Goal: Obtain resource: Obtain resource

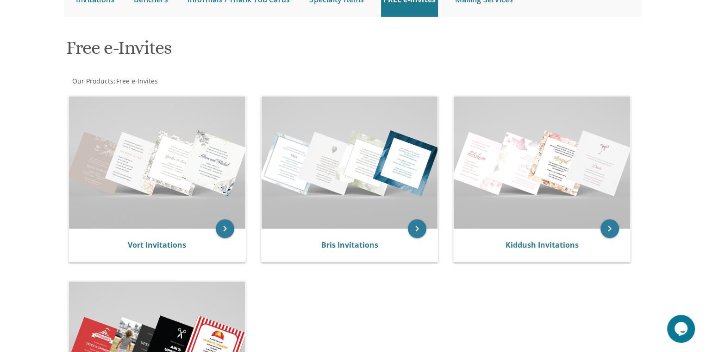
scroll to position [130, 0]
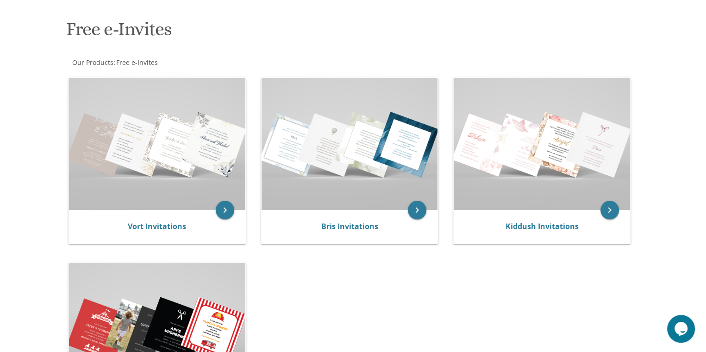
click at [667, 253] on body "My Cart Total: View Cart Item(s) Submit My Cart Total: View Cart Item(s) Login …" at bounding box center [353, 247] width 706 height 754
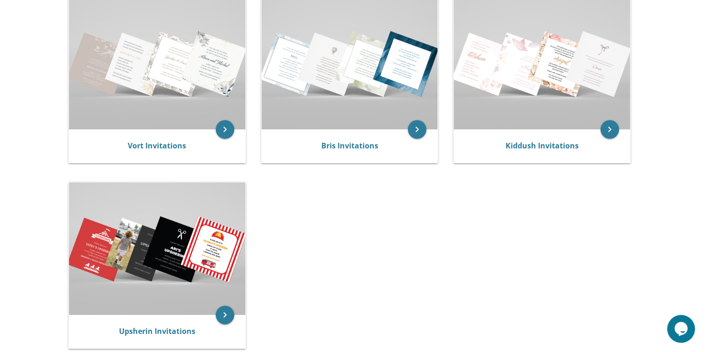
scroll to position [222, 0]
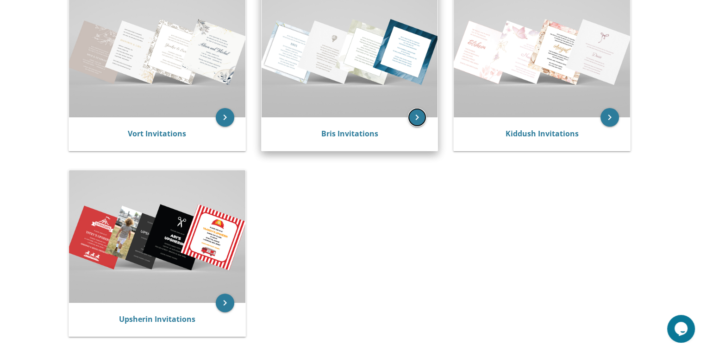
click at [417, 123] on icon "keyboard_arrow_right" at bounding box center [417, 117] width 19 height 19
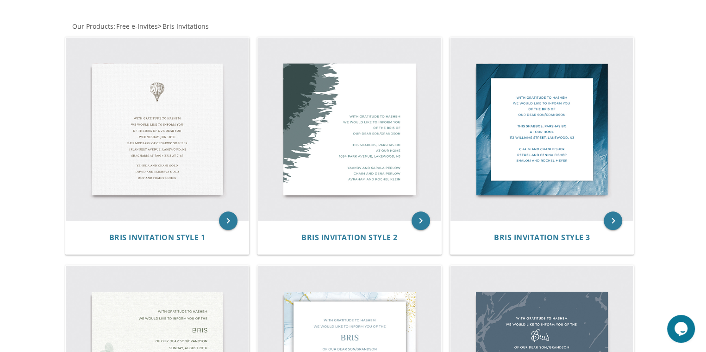
scroll to position [167, 0]
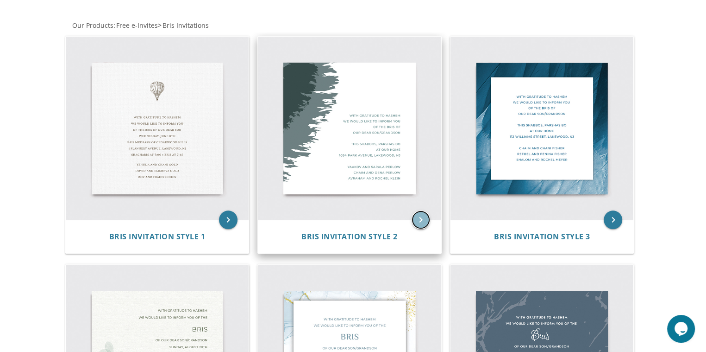
click at [421, 219] on icon "keyboard_arrow_right" at bounding box center [421, 219] width 19 height 19
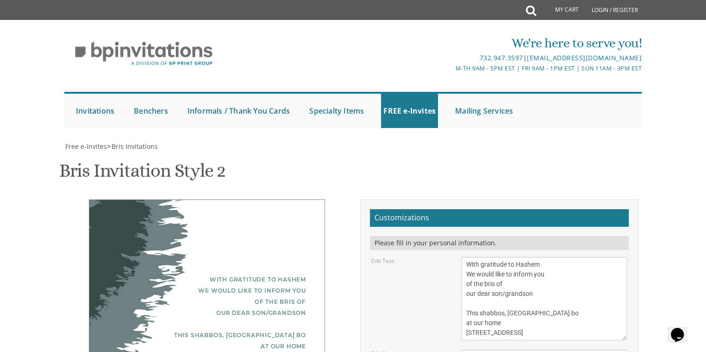
scroll to position [130, 0]
type textarea "Y"
click at [566, 257] on textarea "With gratitude to Hashem We would like to inform you of the bris of our dear so…" at bounding box center [544, 298] width 166 height 83
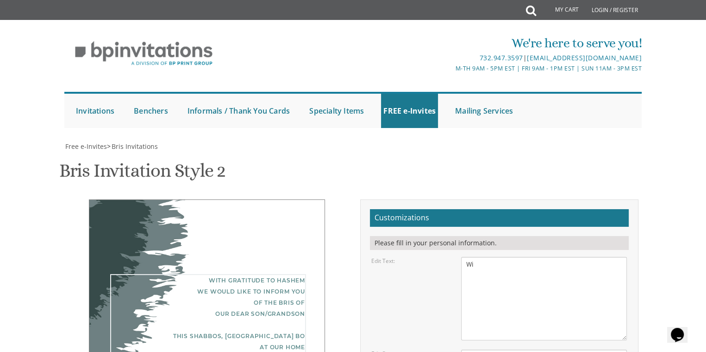
type textarea "W"
click at [566, 257] on textarea "With gratitude to Hashem We would like to inform you of the bris of our dear so…" at bounding box center [544, 298] width 166 height 83
click at [508, 257] on textarea "With gratitude to Hashem We would like to inform you of the bris of our dear so…" at bounding box center [544, 298] width 166 height 83
click at [529, 257] on textarea "With gratitude to Hashem We would like to inform you of the bris of our dear so…" at bounding box center [544, 298] width 166 height 83
click at [560, 257] on textarea "With gratitude to Hashem We would like to inform you of the bris of our dear so…" at bounding box center [544, 298] width 166 height 83
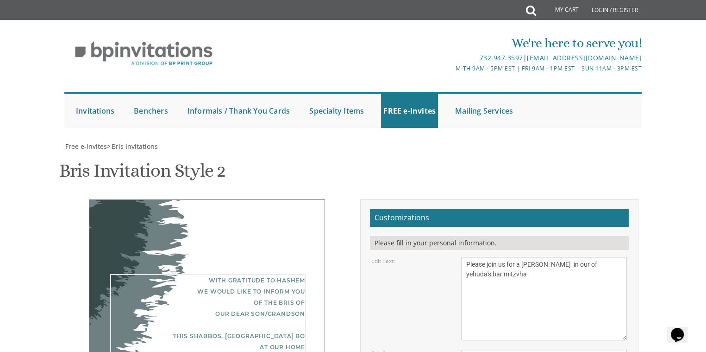
click at [536, 257] on textarea "With gratitude to Hashem We would like to inform you of the bris of our dear so…" at bounding box center [544, 298] width 166 height 83
click at [302, 199] on div "With gratitude to Hashem We would like to inform you of the bris of our dear so…" at bounding box center [207, 298] width 236 height 198
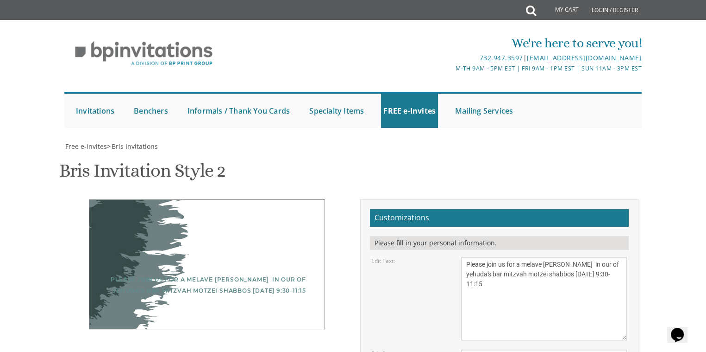
click at [580, 257] on textarea "With gratitude to Hashem We would like to inform you of the bris of our dear so…" at bounding box center [544, 298] width 166 height 83
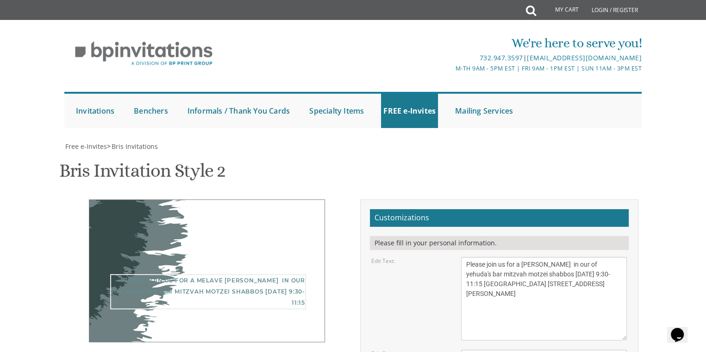
type textarea "Please join us for a melave malka siyum in our of yehuda's bar mitzvah motzei s…"
type textarea "Ephraim and Leora goldman"
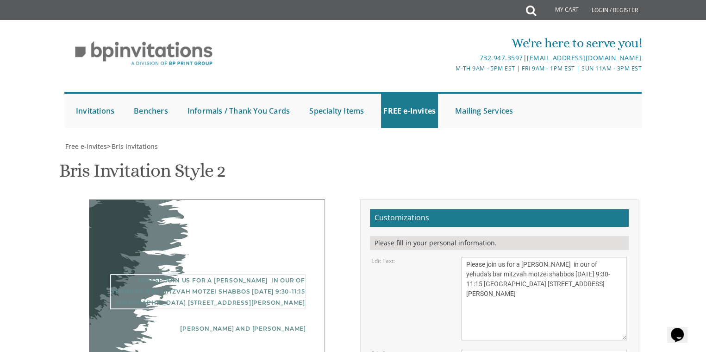
click at [479, 257] on textarea "With gratitude to Hashem We would like to inform you of the bris of our dear so…" at bounding box center [544, 298] width 166 height 83
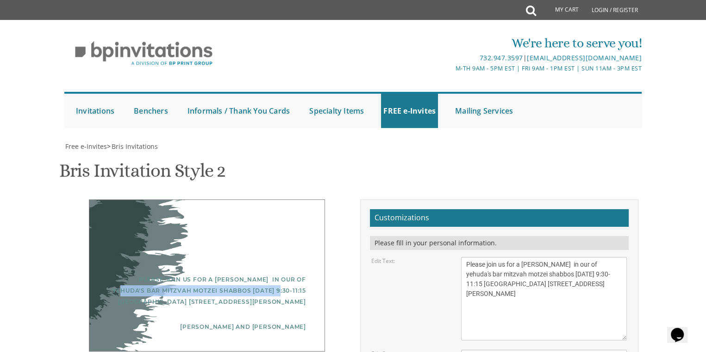
drag, startPoint x: 272, startPoint y: 159, endPoint x: 297, endPoint y: 93, distance: 71.0
click at [297, 199] on div "Please join us for a melave malka siyum in our of yehuda's bar mitzvah motzei s…" at bounding box center [207, 275] width 236 height 152
click at [289, 199] on div "Please join us for a melave malka siyum in our of yehuda's bar mitzvah motzei s…" at bounding box center [207, 275] width 236 height 152
click at [522, 257] on textarea "With gratitude to Hashem We would like to inform you of the bris of our dear so…" at bounding box center [544, 298] width 166 height 83
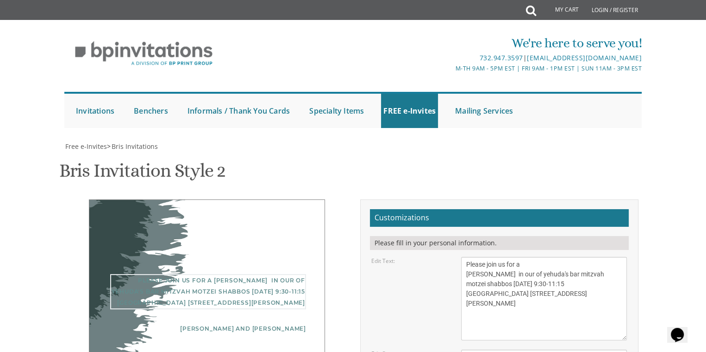
click at [553, 257] on textarea "With gratitude to Hashem We would like to inform you of the bris of our dear so…" at bounding box center [544, 298] width 166 height 83
click at [575, 257] on textarea "With gratitude to Hashem We would like to inform you of the bris of our dear so…" at bounding box center [544, 298] width 166 height 83
type textarea "Please join us for a melave malka siyum in our of yehuda's bar mitzvah motzei s…"
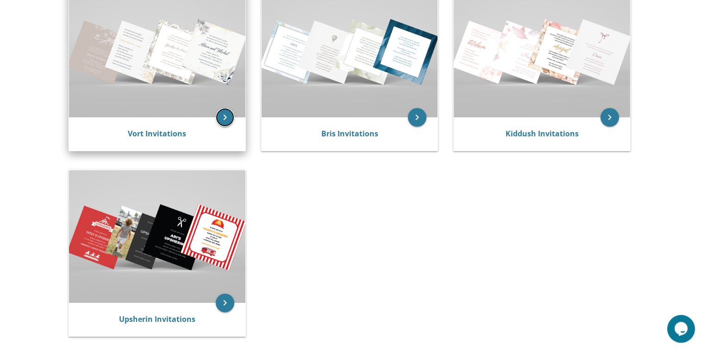
click at [220, 113] on icon "keyboard_arrow_right" at bounding box center [225, 117] width 19 height 19
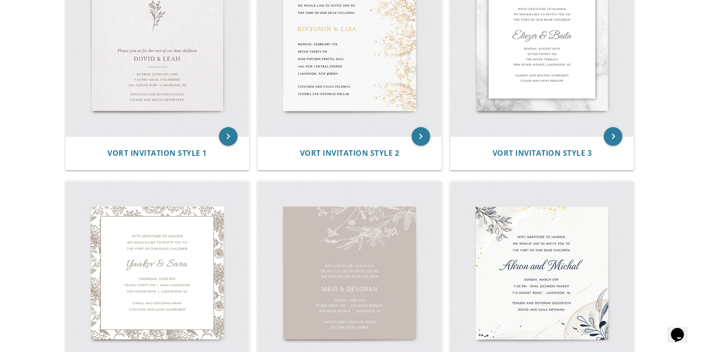
scroll to position [278, 0]
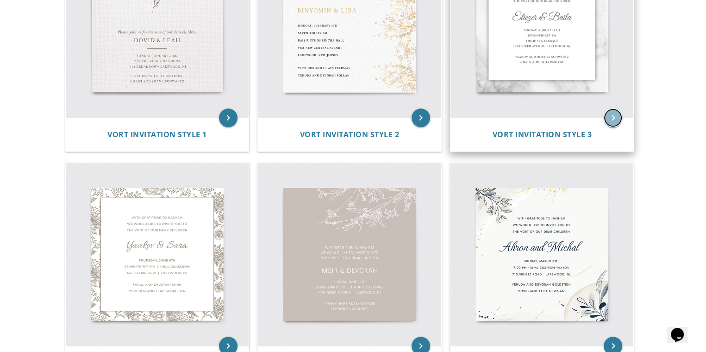
click at [611, 118] on icon "keyboard_arrow_right" at bounding box center [613, 117] width 19 height 19
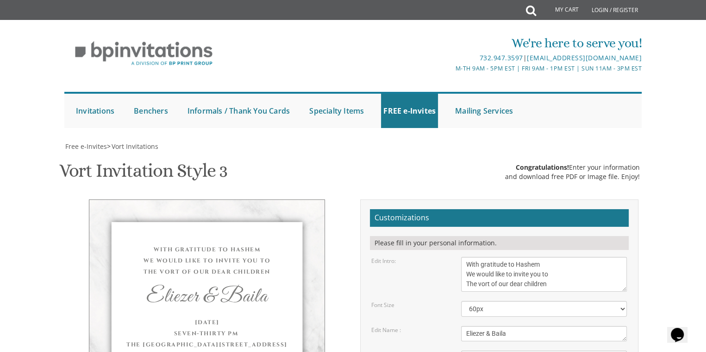
click at [572, 289] on textarea "With gratitude to Hashem We would like to invite you to The vort of our dear ch…" at bounding box center [544, 274] width 166 height 35
type textarea "W"
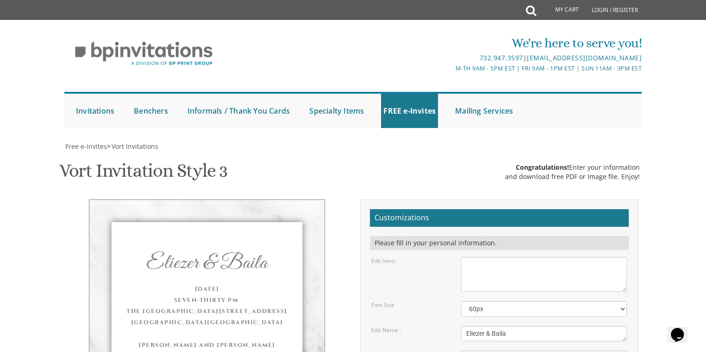
type textarea "M"
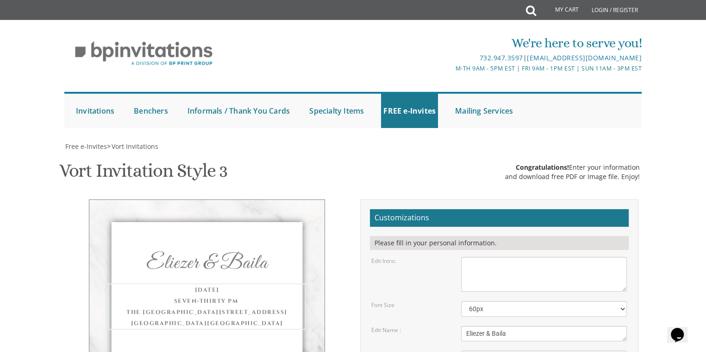
type textarea "W"
click at [536, 326] on textarea "Eliezer & Baila" at bounding box center [544, 333] width 166 height 15
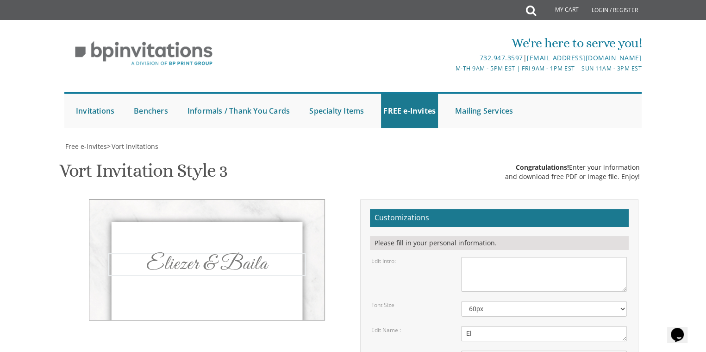
type textarea "E"
click at [533, 257] on textarea "With gratitude to Hashem We would like to invite you to The vort of our dear ch…" at bounding box center [544, 274] width 166 height 35
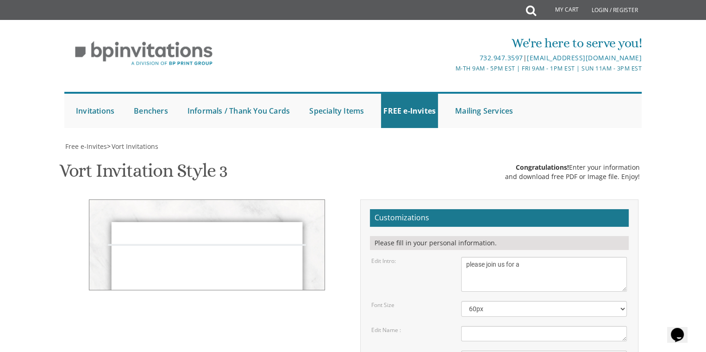
type textarea "please join us for a"
click at [512, 326] on textarea "Eliezer & Baila" at bounding box center [544, 333] width 166 height 15
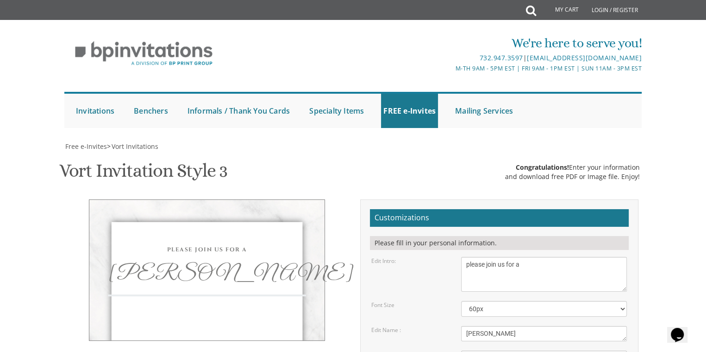
click at [529, 326] on textarea "Eliezer & Baila" at bounding box center [544, 333] width 166 height 15
type textarea "m"
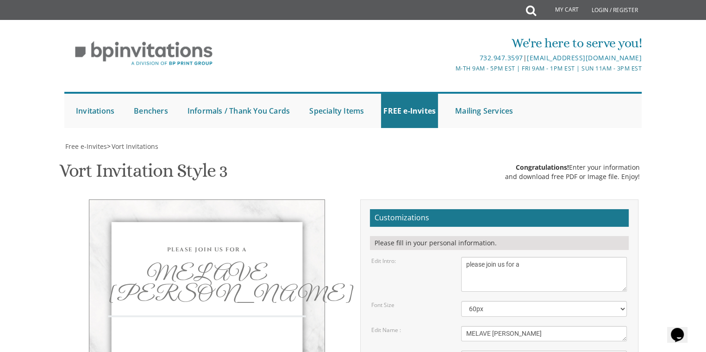
click at [547, 326] on textarea "Eliezer & Baila" at bounding box center [544, 333] width 166 height 15
type textarea "Melave Malka Siyum"
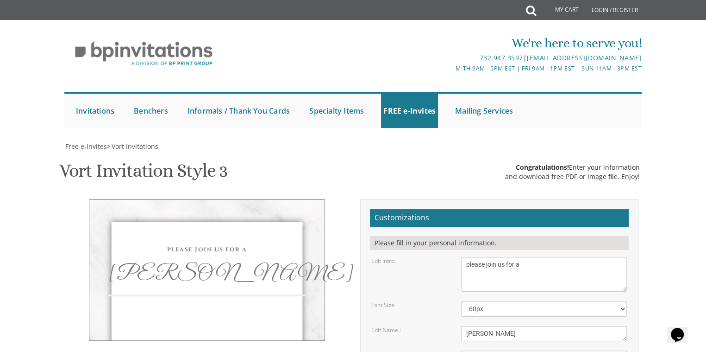
type textarea "i"
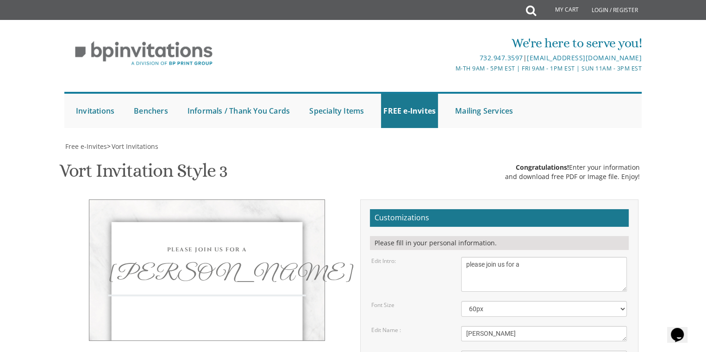
type textarea "In honor of yehuda's bar mitzvah motzei shabbos September 13 Hebrew Theological…"
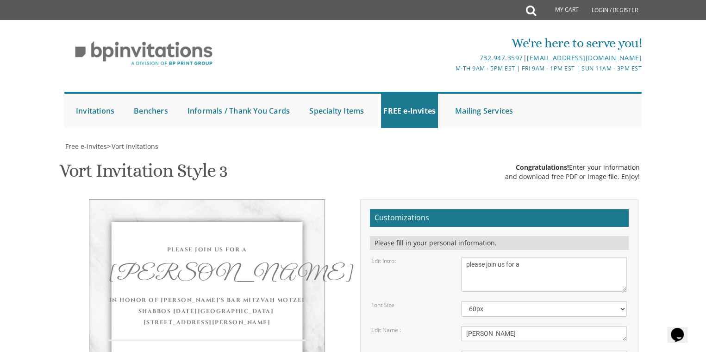
type textarea "Ephraim and Leora goldman"
click at [313, 199] on div "please join us for a Melave Malka Siyum In honor of yehuda's bar mitzvah shabbo…" at bounding box center [207, 291] width 236 height 184
drag, startPoint x: 622, startPoint y: 169, endPoint x: 427, endPoint y: 197, distance: 197.9
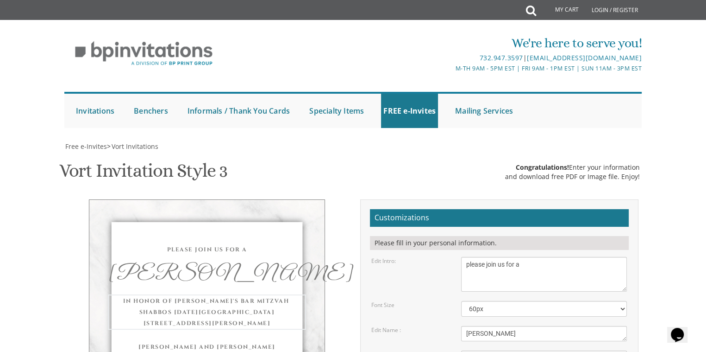
type textarea "In honor of yehuda's bar mitzvah motzei shabbos September 13 Hebrew Theological…"
click at [270, 294] on div "In honor of yehuda's bar mitzvah motzei shabbos September 13 Hebrew Theological…" at bounding box center [207, 310] width 198 height 33
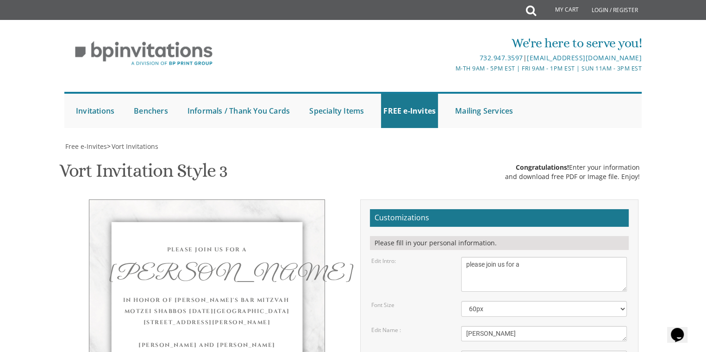
click at [270, 294] on div "In honor of yehuda's bar mitzvah motzei shabbos September 13 Hebrew Theological…" at bounding box center [207, 310] width 198 height 33
type input "leos402@yahoo.com"
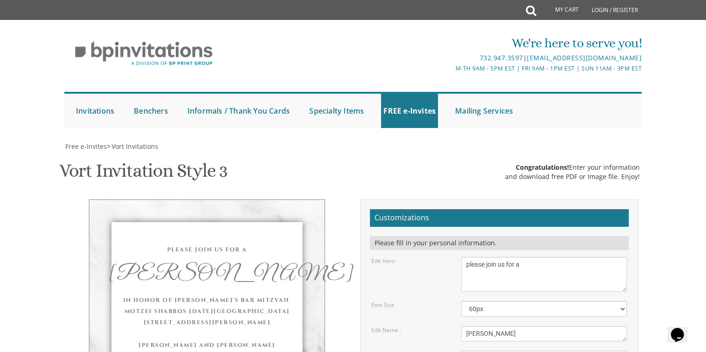
drag, startPoint x: 314, startPoint y: 219, endPoint x: 251, endPoint y: 214, distance: 62.7
click at [251, 214] on div "please join us for a Melave Malka Siyum In honor of yehuda's bar mitzvah motzei…" at bounding box center [207, 291] width 236 height 184
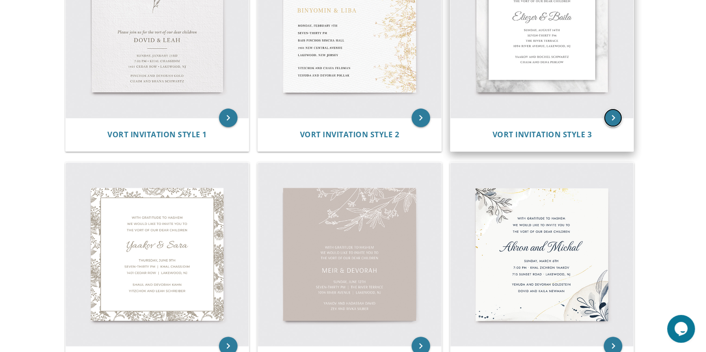
click at [610, 123] on icon "keyboard_arrow_right" at bounding box center [613, 117] width 19 height 19
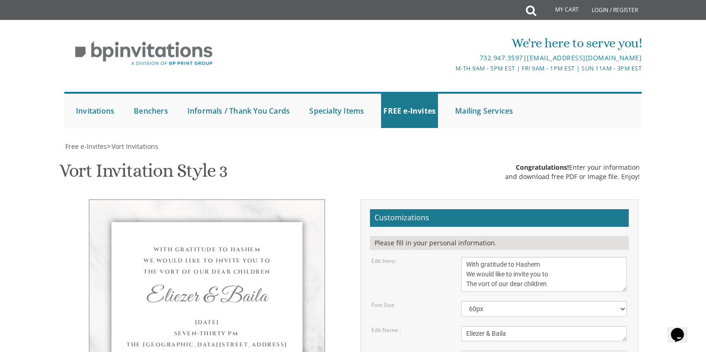
scroll to position [185, 0]
click at [567, 257] on textarea "With gratitude to Hashem We would like to invite you to The vort of our dear ch…" at bounding box center [544, 274] width 166 height 35
type textarea "W"
type textarea "Please join us for a"
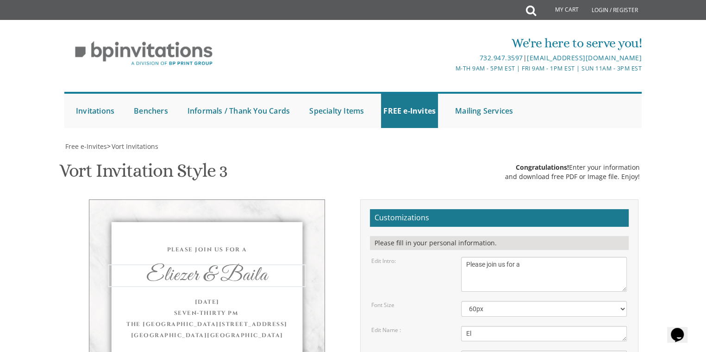
type textarea "E"
type textarea "Melave Malka Siyum"
drag, startPoint x: 570, startPoint y: 202, endPoint x: 343, endPoint y: 71, distance: 262.3
click at [343, 199] on div "Please join us for a Melave Malka Siyum Wednesday, June 8th Seven-Thirty PM The…" at bounding box center [207, 302] width 278 height 206
click at [525, 257] on textarea "With gratitude to Hashem We would like to invite you to The vort of our dear ch…" at bounding box center [544, 274] width 166 height 35
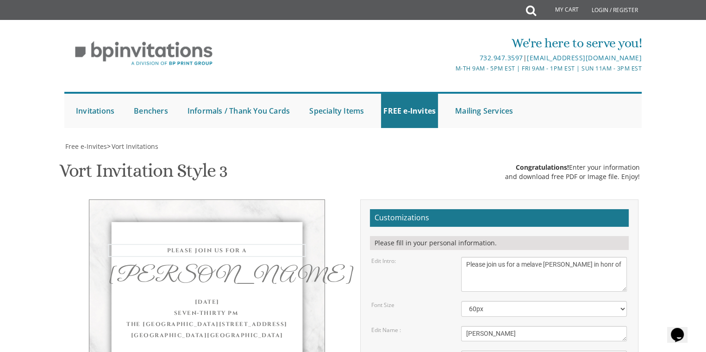
type textarea "Please join us for a melave malka siyum in honr of"
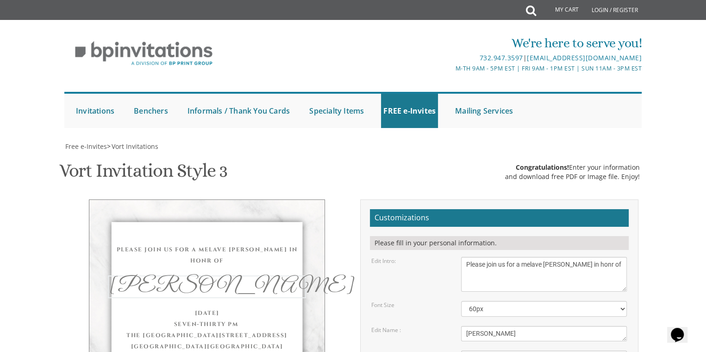
click at [538, 326] on textarea "Eliezer & Baila" at bounding box center [544, 333] width 166 height 15
type textarea "M"
type textarea "Yehuda's Bar Mitzvah"
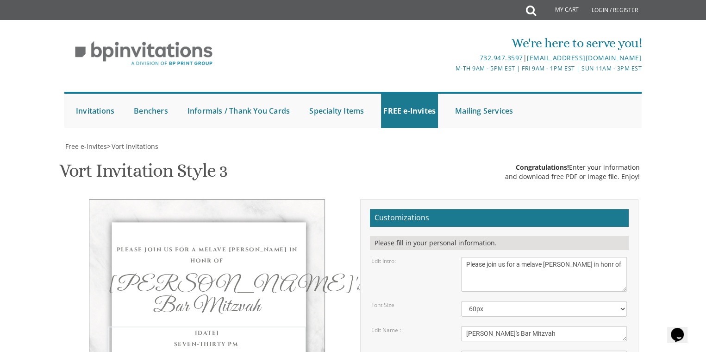
drag, startPoint x: 542, startPoint y: 184, endPoint x: 515, endPoint y: 101, distance: 86.9
click at [515, 257] on textarea "With gratitude to Hashem We would like to invite you to The vort of our dear ch…" at bounding box center [544, 274] width 166 height 35
click at [522, 257] on textarea "With gratitude to Hashem We would like to invite you to The vort of our dear ch…" at bounding box center [544, 274] width 166 height 35
click at [545, 257] on textarea "With gratitude to Hashem We would like to invite you to The vort of our dear ch…" at bounding box center [544, 274] width 166 height 35
type textarea "Please join us for a melave malka siyum in honor of"
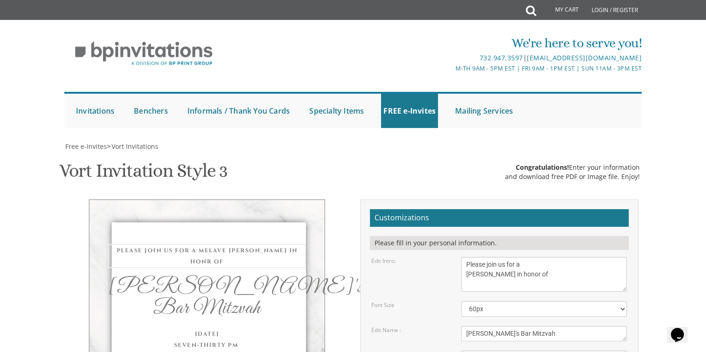
click at [531, 326] on textarea "Eliezer & Baila" at bounding box center [544, 333] width 166 height 15
type textarea "W"
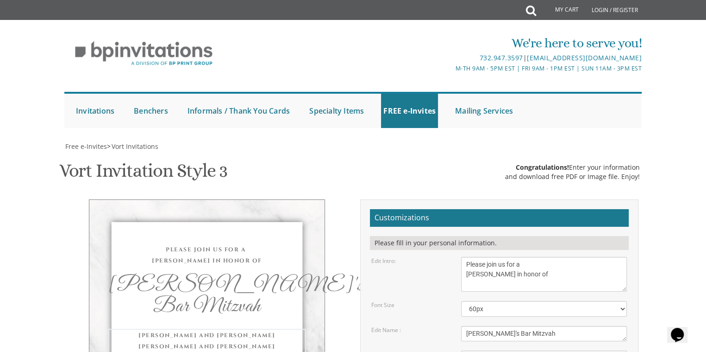
type textarea "M"
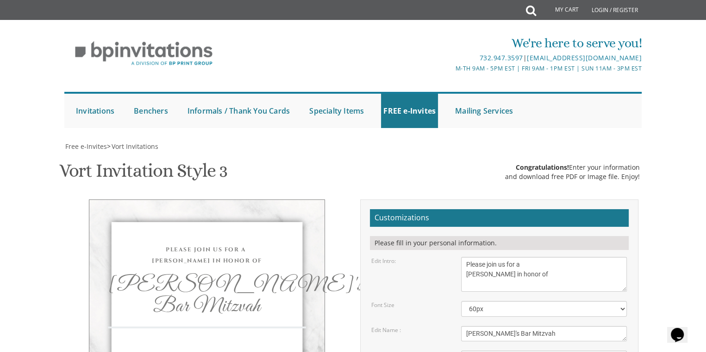
type textarea "s"
type textarea "Motzei shabbos september 13 hebrew theological collger carpetneter road skokie …"
type textarea "ephraim and [PERSON_NAME]"
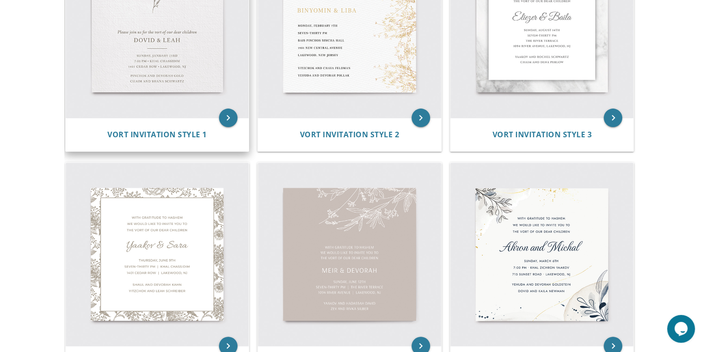
click at [161, 48] on img at bounding box center [157, 26] width 183 height 183
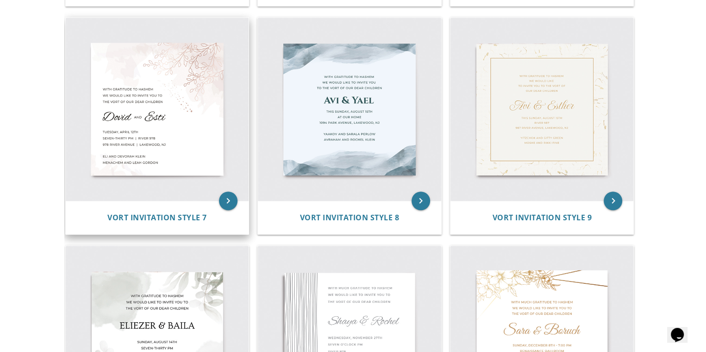
scroll to position [648, 0]
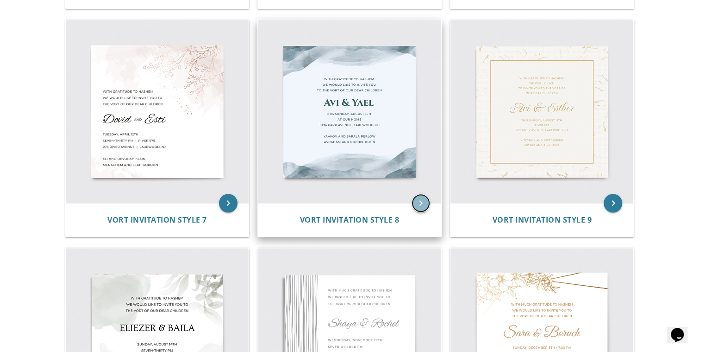
click at [422, 203] on icon "keyboard_arrow_right" at bounding box center [421, 203] width 19 height 19
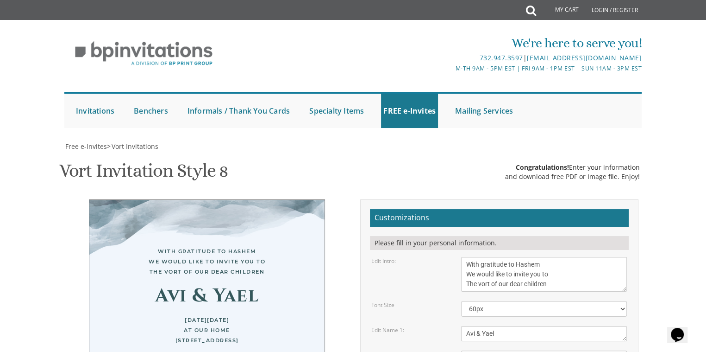
click at [570, 288] on textarea "With gratitude to Hashem We would like to invite you to The vort of our dear ch…" at bounding box center [544, 274] width 166 height 35
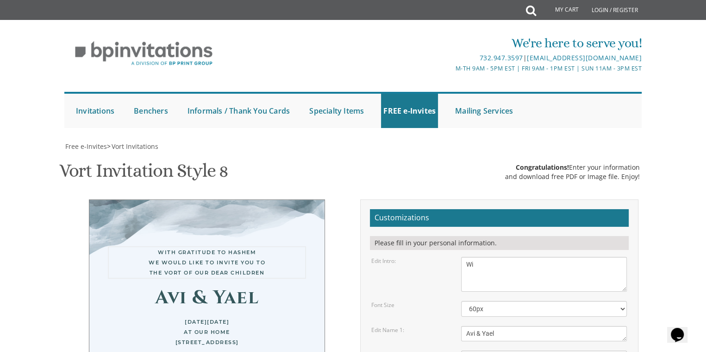
type textarea "W"
type textarea "pleases join us for a"
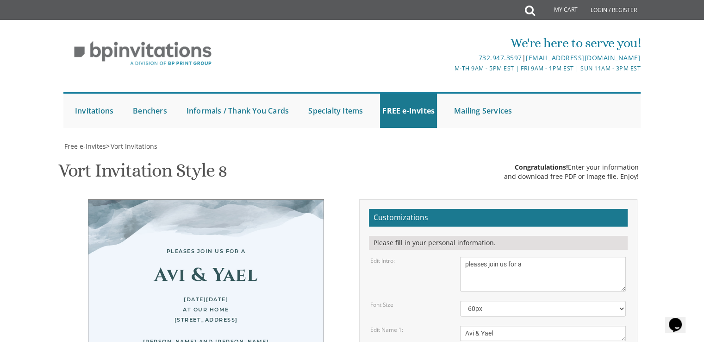
scroll to position [135, 0]
click at [562, 326] on textarea "Avi & Yael" at bounding box center [543, 333] width 166 height 15
type textarea "A"
type textarea "[PERSON_NAME]"
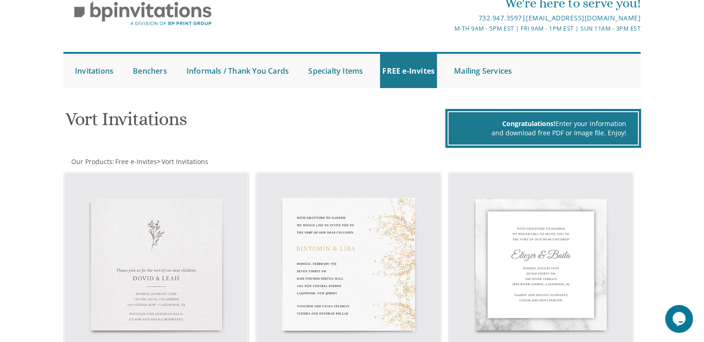
scroll to position [37, 0]
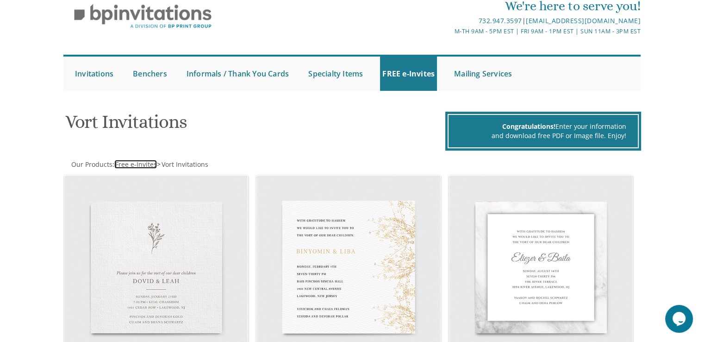
click at [134, 166] on span "Free e-Invites" at bounding box center [136, 164] width 42 height 9
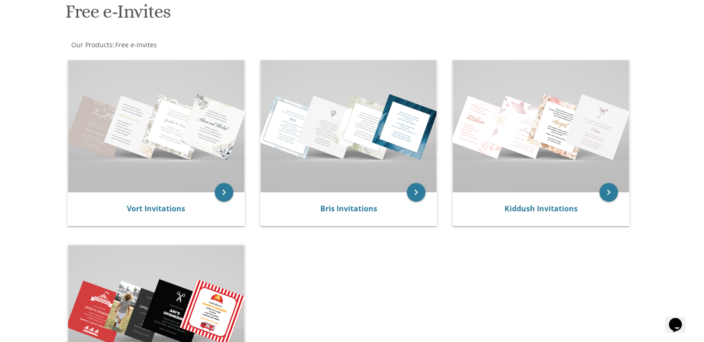
scroll to position [148, 0]
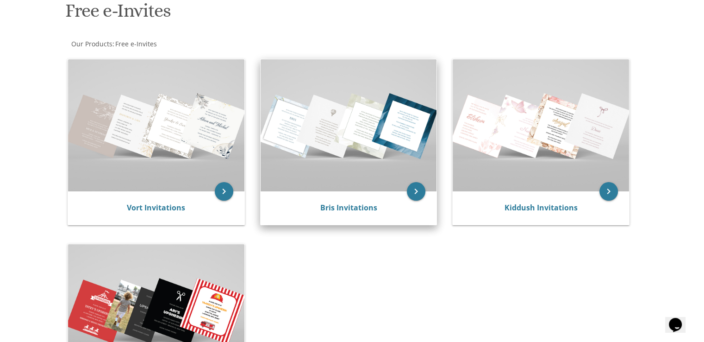
click at [380, 125] on img at bounding box center [349, 125] width 176 height 132
click at [415, 193] on icon "keyboard_arrow_right" at bounding box center [416, 191] width 19 height 19
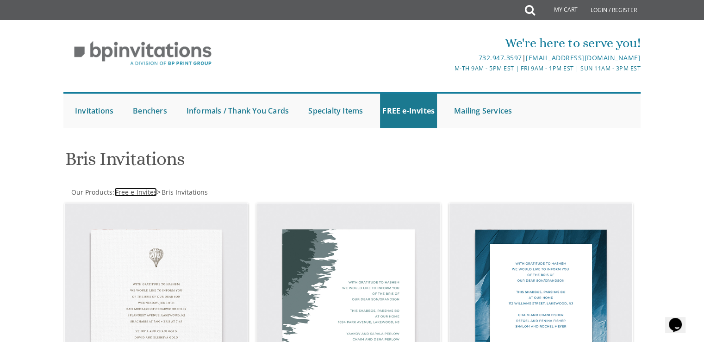
click at [140, 195] on span "Free e-Invites" at bounding box center [136, 192] width 42 height 9
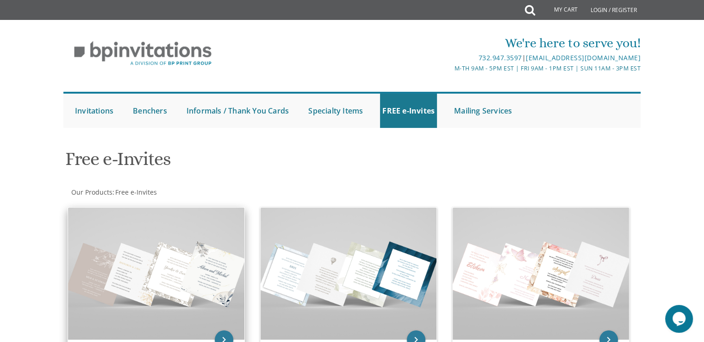
click at [176, 275] on img at bounding box center [156, 273] width 176 height 132
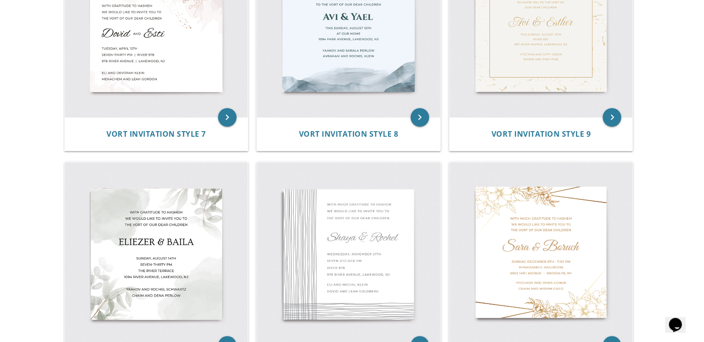
scroll to position [765, 0]
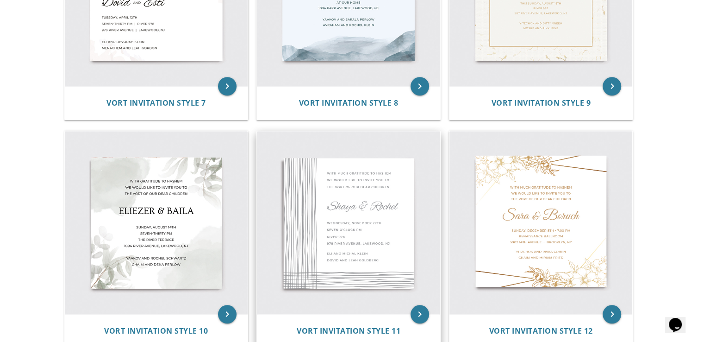
click at [325, 238] on img at bounding box center [348, 222] width 183 height 183
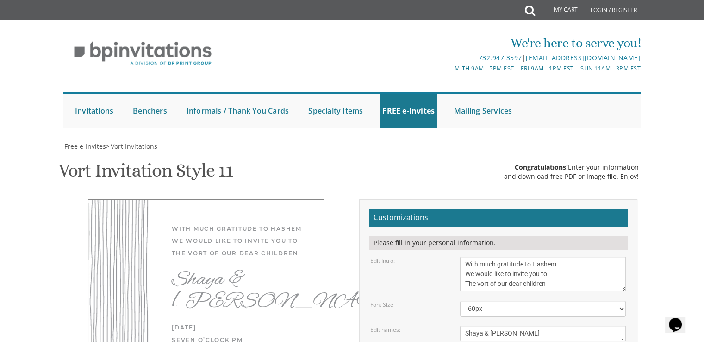
drag, startPoint x: 0, startPoint y: 0, endPoint x: 337, endPoint y: 304, distance: 453.8
click at [337, 304] on div "With much gratitude to Hashem We would like to invite you to The vort of our de…" at bounding box center [206, 332] width 278 height 266
click at [577, 288] on textarea "With much gratitude to Hashem We would like to invite you to The vort of our de…" at bounding box center [543, 274] width 166 height 35
type textarea "W"
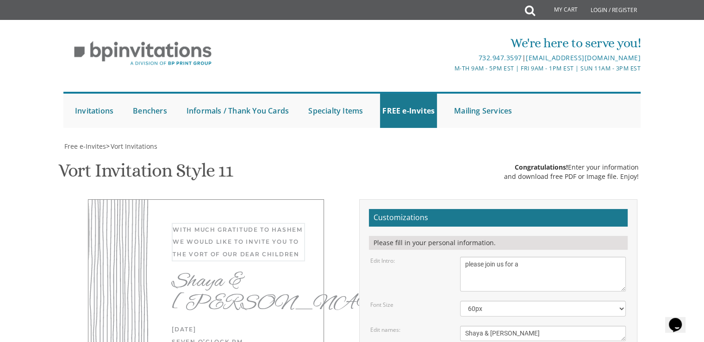
type textarea "please join us for a"
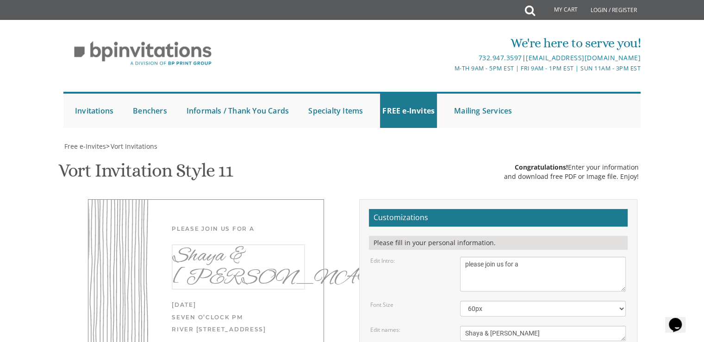
click at [519, 326] on textarea "Shaya & [PERSON_NAME]" at bounding box center [543, 333] width 166 height 15
type textarea "S"
type textarea "[PERSON_NAME]"
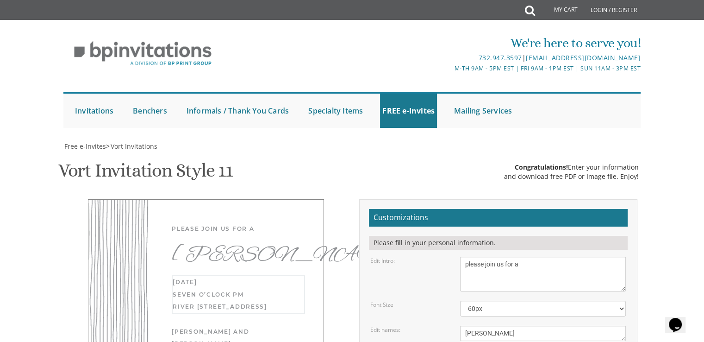
type textarea "W"
type textarea "in honor of [PERSON_NAME]'s bar mitzvah motzei shabbos [DATE] 9:30-11:[GEOGRAPH…"
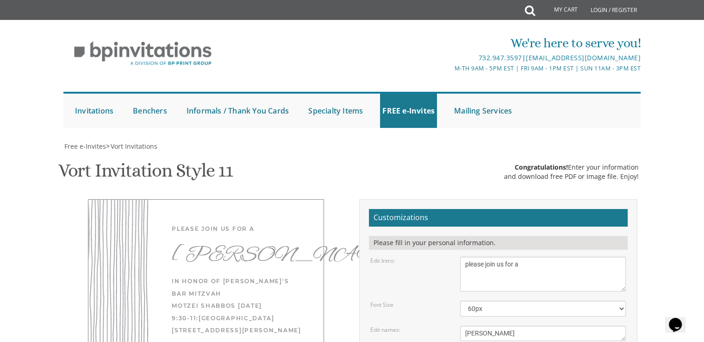
type textarea "E"
type textarea "ephraim and [PERSON_NAME]"
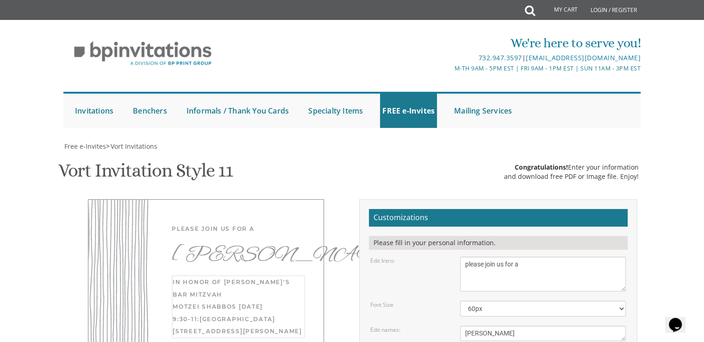
type textarea "in honor of [PERSON_NAME]'s bar mitzvah motzei shabbos [DATE] 9:30-11:[GEOGRAPH…"
click at [514, 301] on select "40px 50px 60px 70px 80px" at bounding box center [543, 309] width 166 height 16
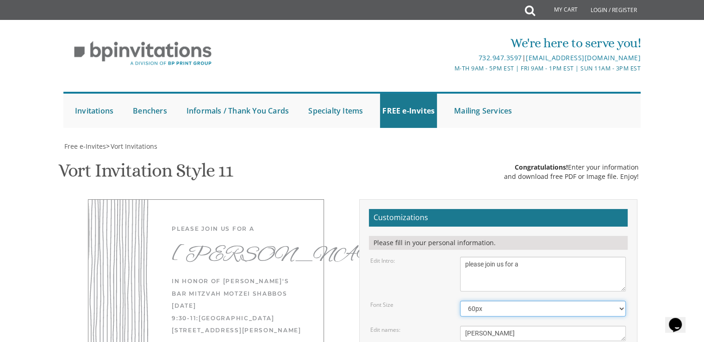
select select "50px"
click at [460, 301] on select "40px 50px 60px 70px 80px" at bounding box center [543, 309] width 166 height 16
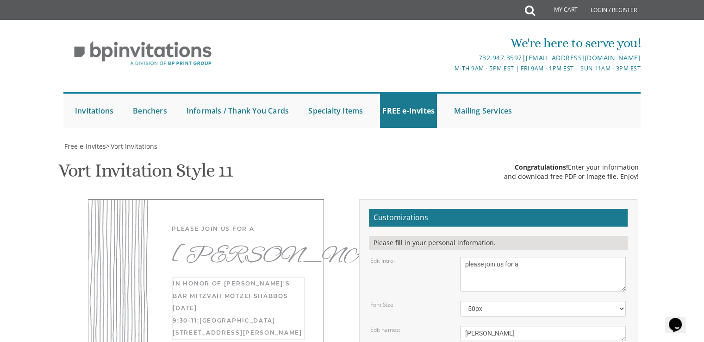
type textarea "in honor of [PERSON_NAME]'s bar mitzvah motzei shabbos [DATE] 9:30-11:[GEOGRAPH…"
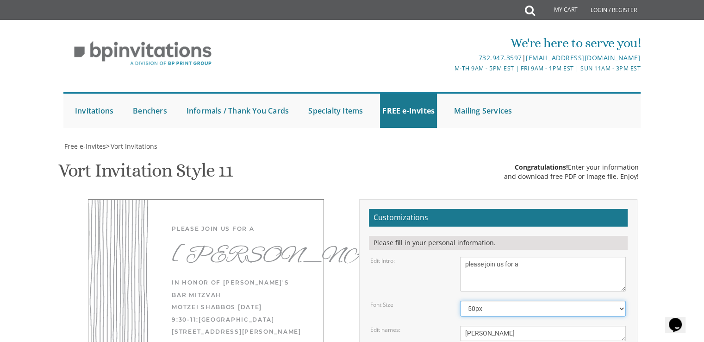
click at [594, 301] on select "40px 50px 60px 70px 80px" at bounding box center [543, 309] width 166 height 16
click at [460, 301] on select "40px 50px 60px 70px 80px" at bounding box center [543, 309] width 166 height 16
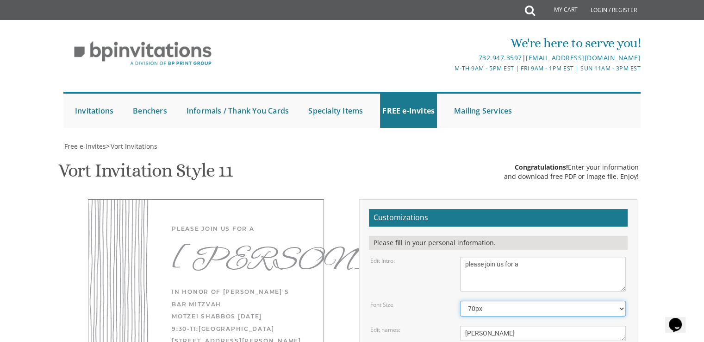
click at [564, 301] on select "40px 50px 60px 70px 80px" at bounding box center [543, 309] width 166 height 16
select select "60px"
click at [460, 301] on select "40px 50px 60px 70px 80px" at bounding box center [543, 309] width 166 height 16
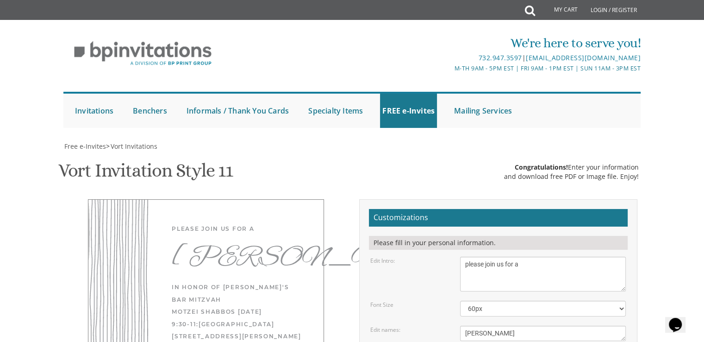
type textarea "in honor of [PERSON_NAME]'s bar mitzvah motzei shabbos [DATE] 9:30-11:[GEOGRAPH…"
click at [513, 257] on textarea "With much gratitude to Hashem We would like to invite you to The vort of our de…" at bounding box center [543, 274] width 166 height 35
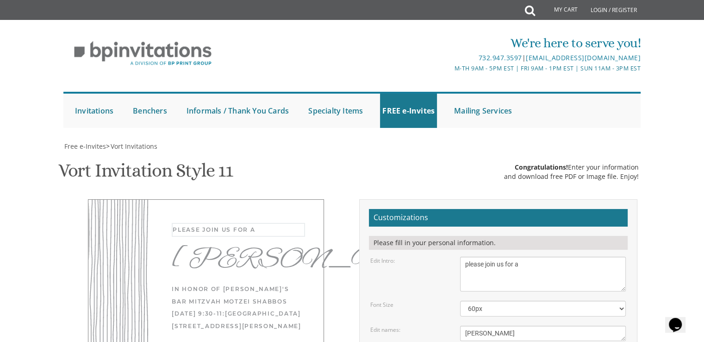
scroll to position [153, 0]
click at [534, 257] on textarea "With much gratitude to Hashem We would like to invite you to The vort of our de…" at bounding box center [543, 274] width 166 height 35
drag, startPoint x: 534, startPoint y: 117, endPoint x: 543, endPoint y: 161, distance: 44.8
click at [586, 257] on textarea "With much gratitude to Hashem We would like to invite you to The vort of our de…" at bounding box center [543, 274] width 166 height 35
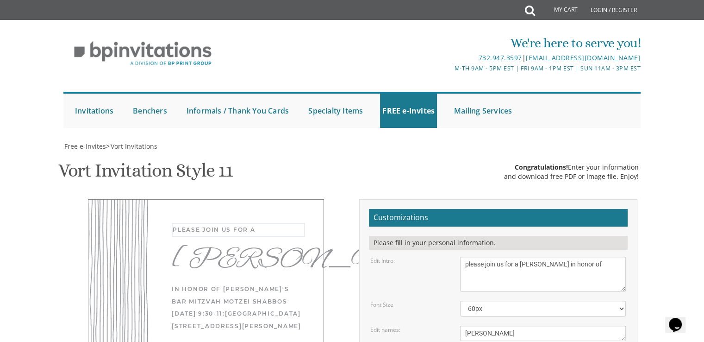
type textarea "please join us for a [PERSON_NAME] in honor of"
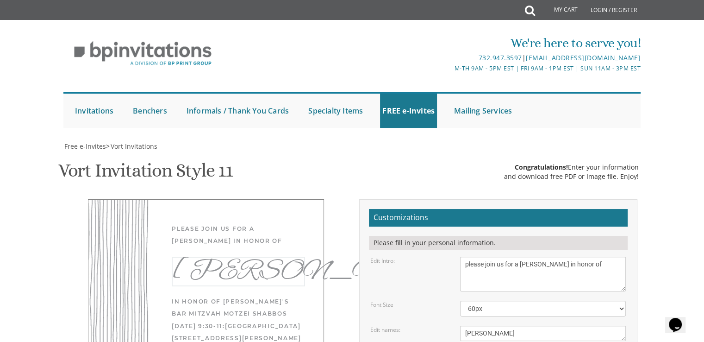
click at [553, 326] on textarea "Shaya & [PERSON_NAME]" at bounding box center [543, 333] width 166 height 15
type textarea "M"
type textarea "y"
type textarea "[PERSON_NAME]'s Bar Mitzvah"
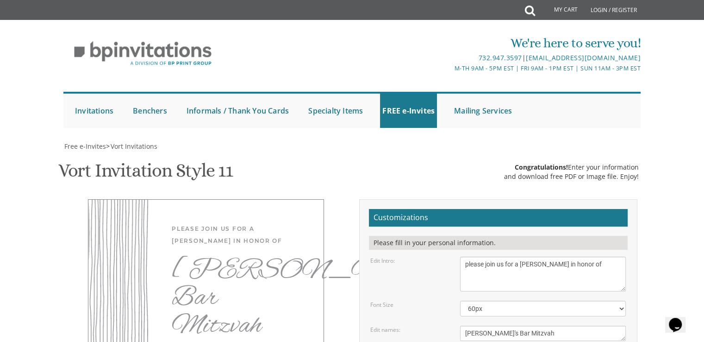
drag, startPoint x: 622, startPoint y: 201, endPoint x: 569, endPoint y: 240, distance: 66.6
drag, startPoint x: 569, startPoint y: 240, endPoint x: 578, endPoint y: 232, distance: 13.1
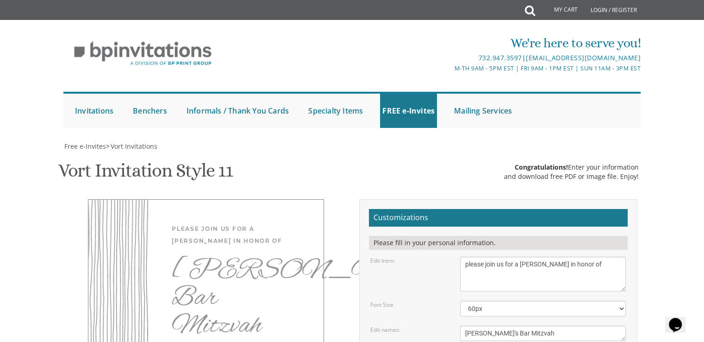
type textarea "motzei shabbos [DATE] 9:30-11:[GEOGRAPHIC_DATA] [STREET_ADDRESS][PERSON_NAME]"
click at [556, 301] on select "40px 50px 60px 70px 80px" at bounding box center [543, 309] width 166 height 16
select select "40px"
click at [460, 301] on select "40px 50px 60px 70px 80px" at bounding box center [543, 309] width 166 height 16
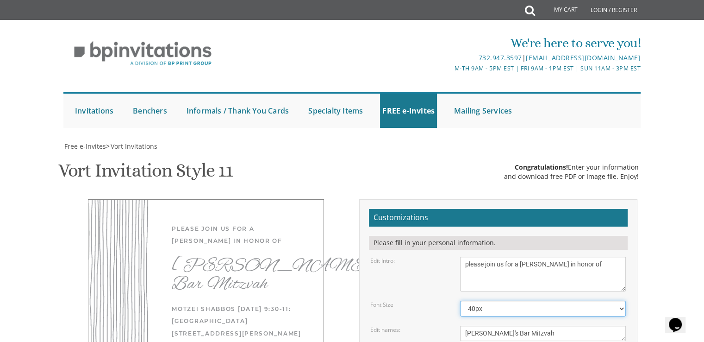
click at [563, 301] on select "40px 50px 60px 70px 80px" at bounding box center [543, 309] width 166 height 16
click at [460, 301] on select "40px 50px 60px 70px 80px" at bounding box center [543, 309] width 166 height 16
drag, startPoint x: 521, startPoint y: 110, endPoint x: 579, endPoint y: 116, distance: 58.7
click at [579, 257] on textarea "With much gratitude to Hashem We would like to invite you to The vort of our de…" at bounding box center [543, 274] width 166 height 35
click at [555, 257] on textarea "With much gratitude to Hashem We would like to invite you to The vort of our de…" at bounding box center [543, 274] width 166 height 35
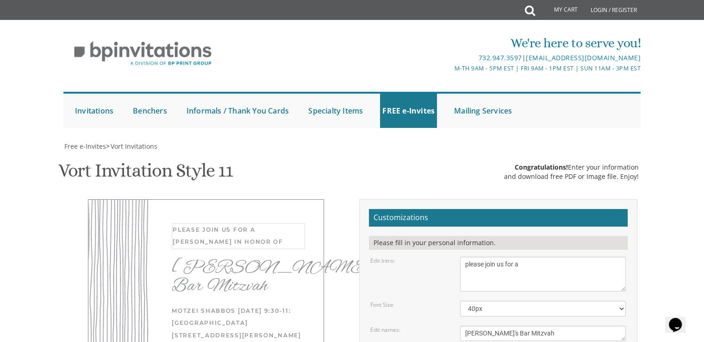
type textarea "please join us for a"
click at [547, 326] on textarea "Shaya & [PERSON_NAME]" at bounding box center [543, 333] width 166 height 15
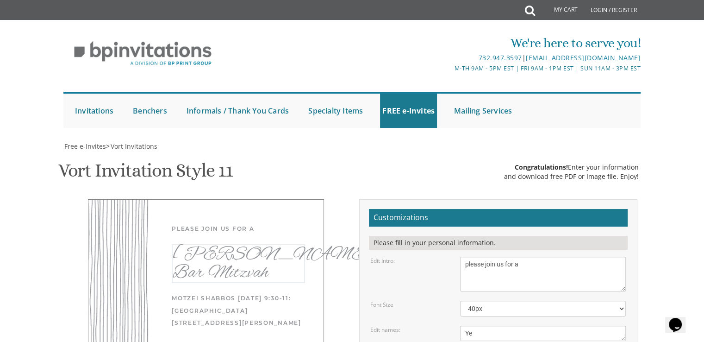
type textarea "Y"
paste textarea "[PERSON_NAME]"
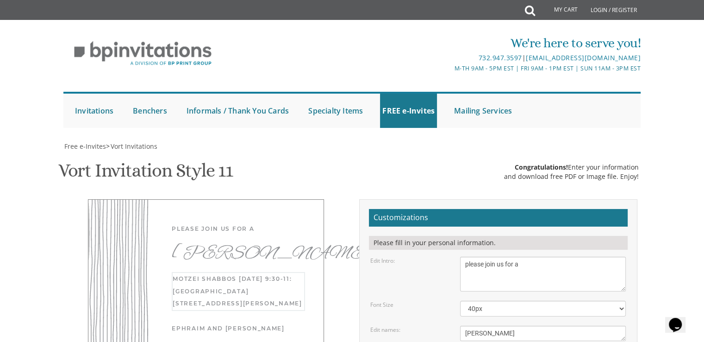
click at [470, 326] on textarea "Shaya & [PERSON_NAME]" at bounding box center [543, 333] width 166 height 15
click at [492, 326] on textarea "Shaya & [PERSON_NAME]" at bounding box center [543, 333] width 166 height 15
click at [509, 326] on textarea "Shaya & [PERSON_NAME]" at bounding box center [543, 333] width 166 height 15
type textarea "[PERSON_NAME]"
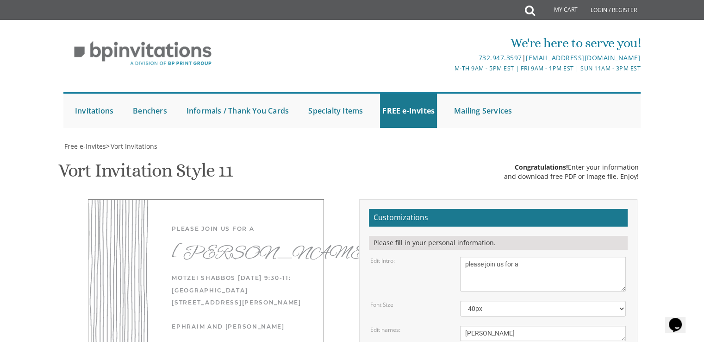
type input "[EMAIL_ADDRESS][DOMAIN_NAME]"
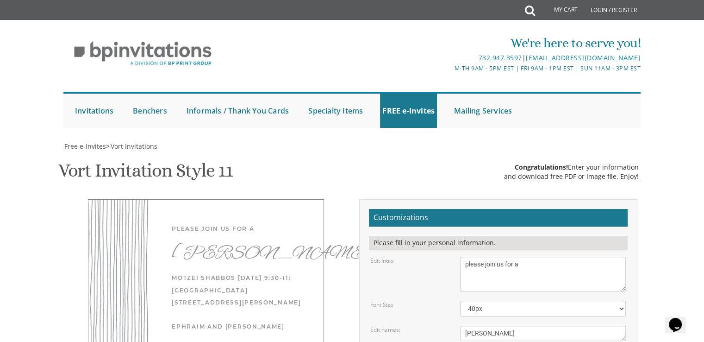
click at [509, 301] on select "40px 50px 60px 70px 80px" at bounding box center [543, 309] width 166 height 16
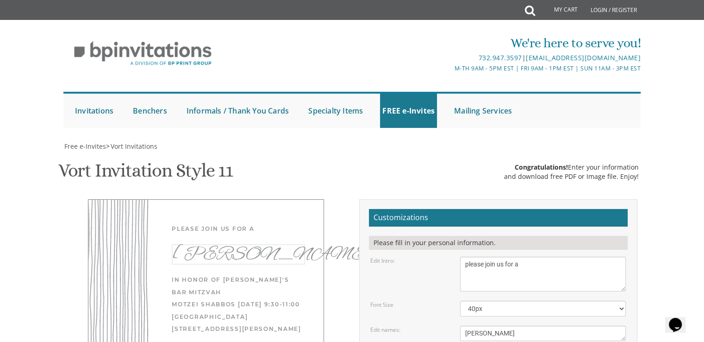
click at [569, 326] on textarea "Shaya & [PERSON_NAME]" at bounding box center [543, 333] width 166 height 15
click at [572, 326] on textarea "Shaya & [PERSON_NAME]" at bounding box center [543, 333] width 166 height 15
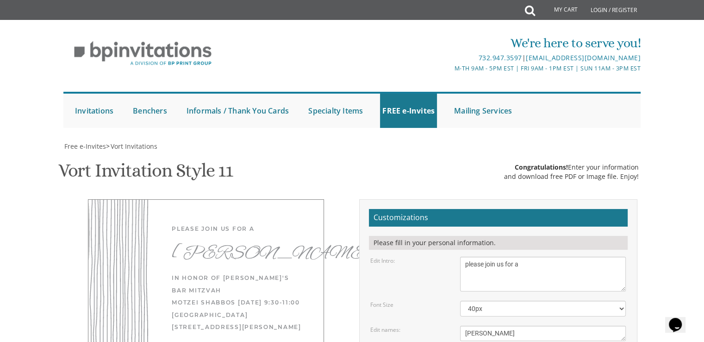
scroll to position [19, 0]
type textarea "in honor of [PERSON_NAME]'s bar mitzvah motzei shabbos [DATE] 9:30-11:00 [GEOGR…"
click at [547, 301] on select "40px 50px 60px 70px 80px" at bounding box center [543, 309] width 166 height 16
